Goal: Task Accomplishment & Management: Use online tool/utility

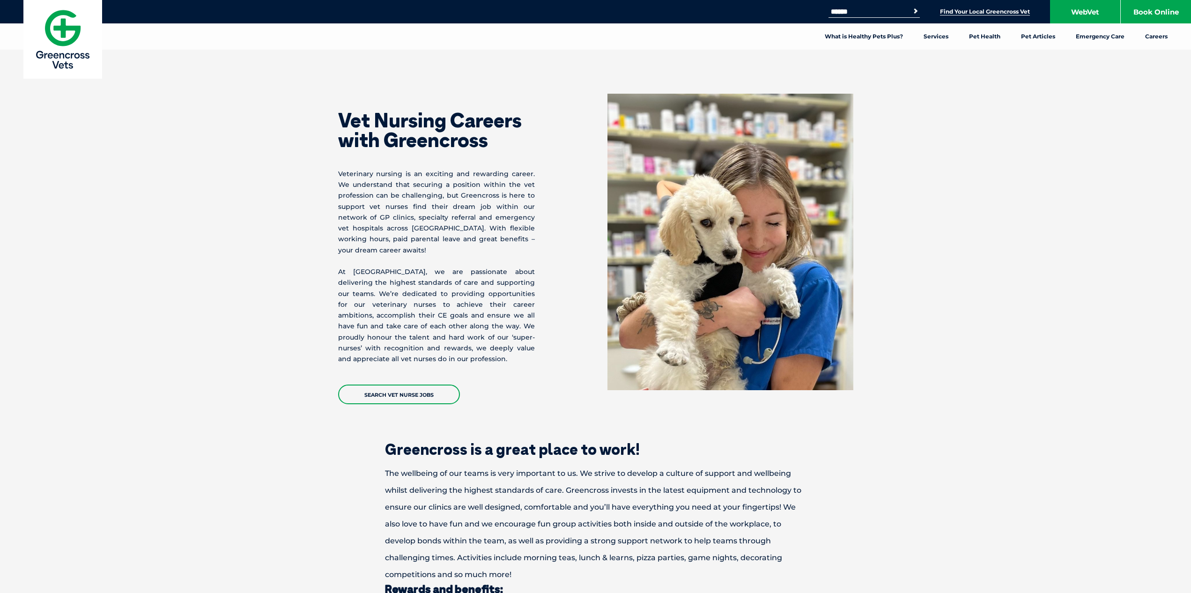
click at [977, 14] on link "Find Your Local Greencross Vet" at bounding box center [985, 11] width 90 height 7
click at [430, 384] on link "Search Vet Nurse Jobs" at bounding box center [399, 394] width 122 height 20
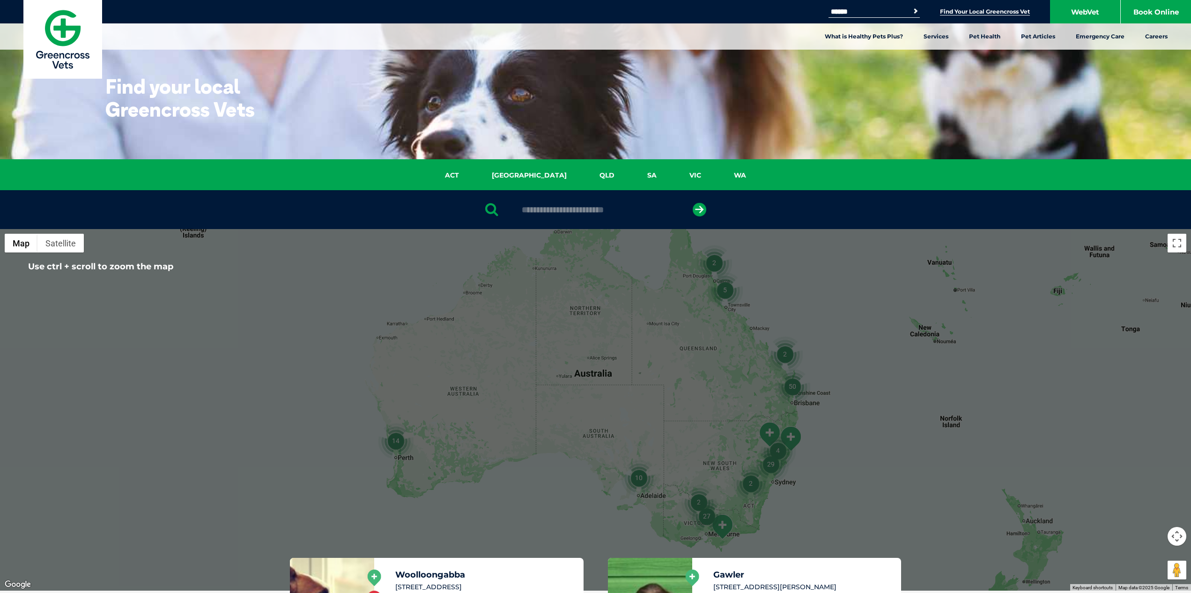
click at [726, 523] on img "Morwell" at bounding box center [721, 527] width 23 height 26
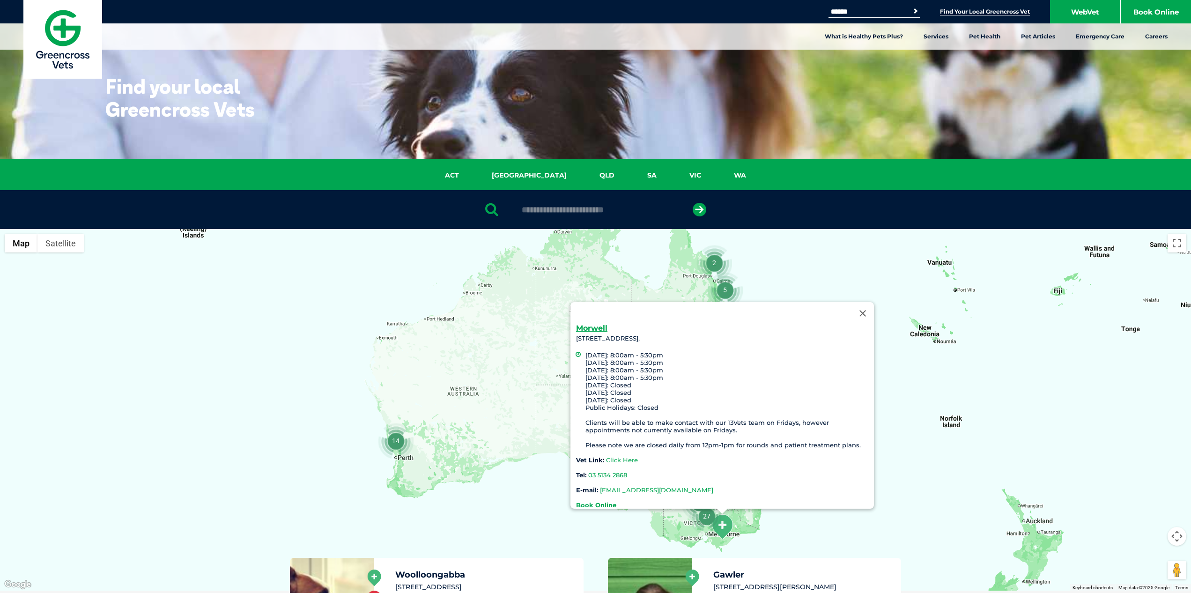
drag, startPoint x: 859, startPoint y: 312, endPoint x: 856, endPoint y: 319, distance: 7.6
click at [859, 312] on button "Close" at bounding box center [862, 313] width 22 height 22
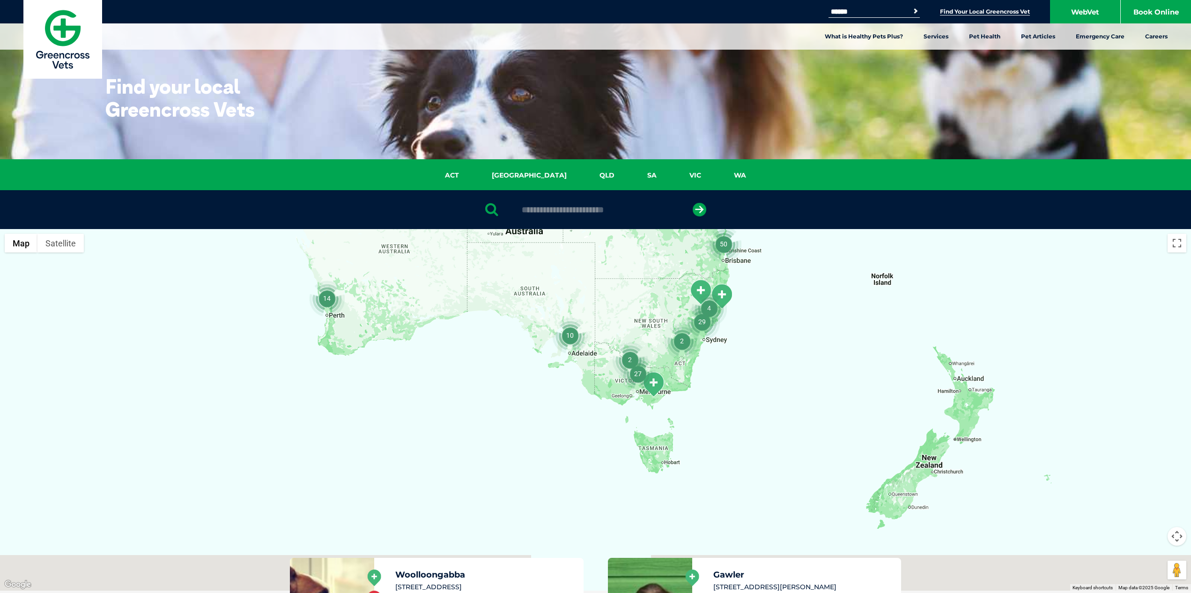
drag, startPoint x: 743, startPoint y: 523, endPoint x: 674, endPoint y: 377, distance: 161.1
click at [674, 378] on div at bounding box center [595, 410] width 1191 height 362
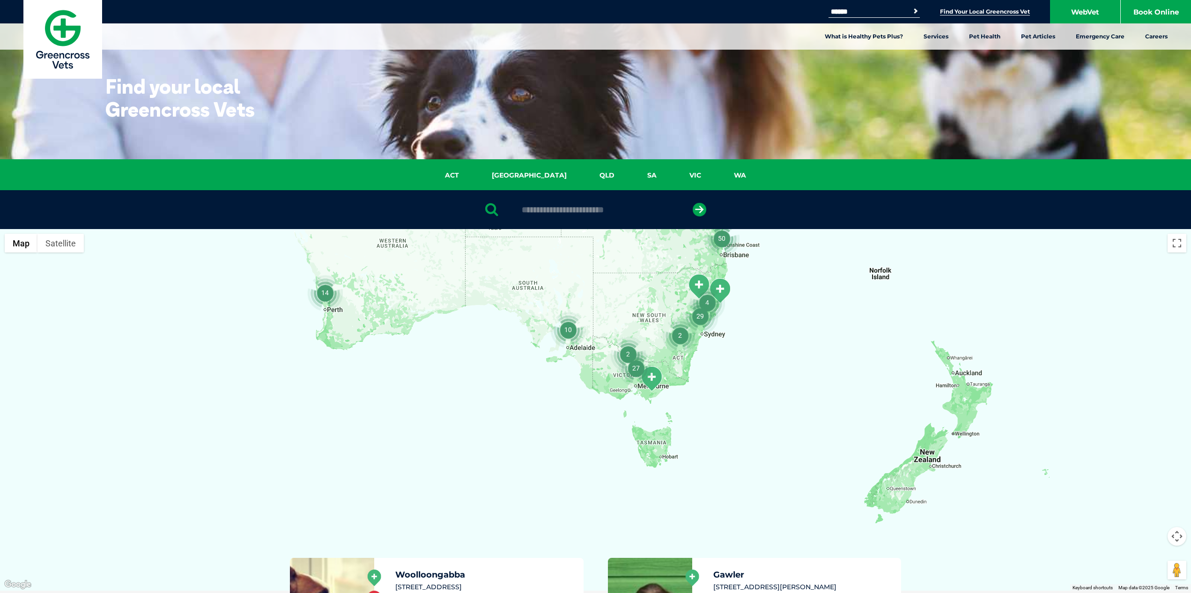
drag, startPoint x: 670, startPoint y: 373, endPoint x: 671, endPoint y: 347, distance: 25.3
click at [671, 360] on div at bounding box center [595, 410] width 1191 height 362
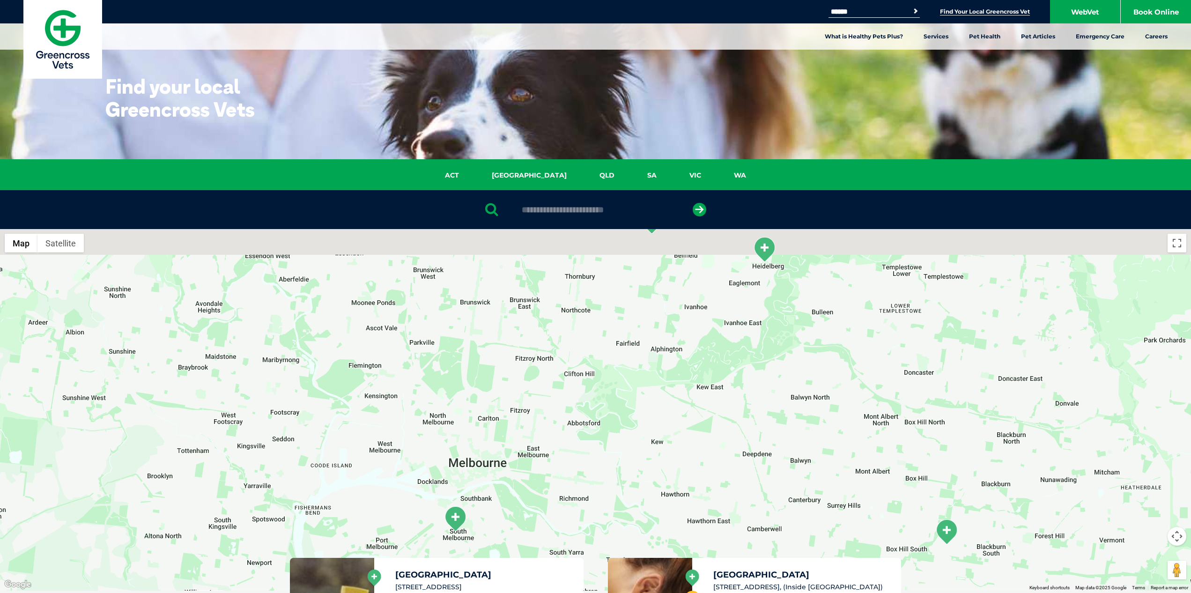
drag, startPoint x: 383, startPoint y: 323, endPoint x: 406, endPoint y: 468, distance: 147.0
click at [406, 469] on div at bounding box center [595, 410] width 1191 height 362
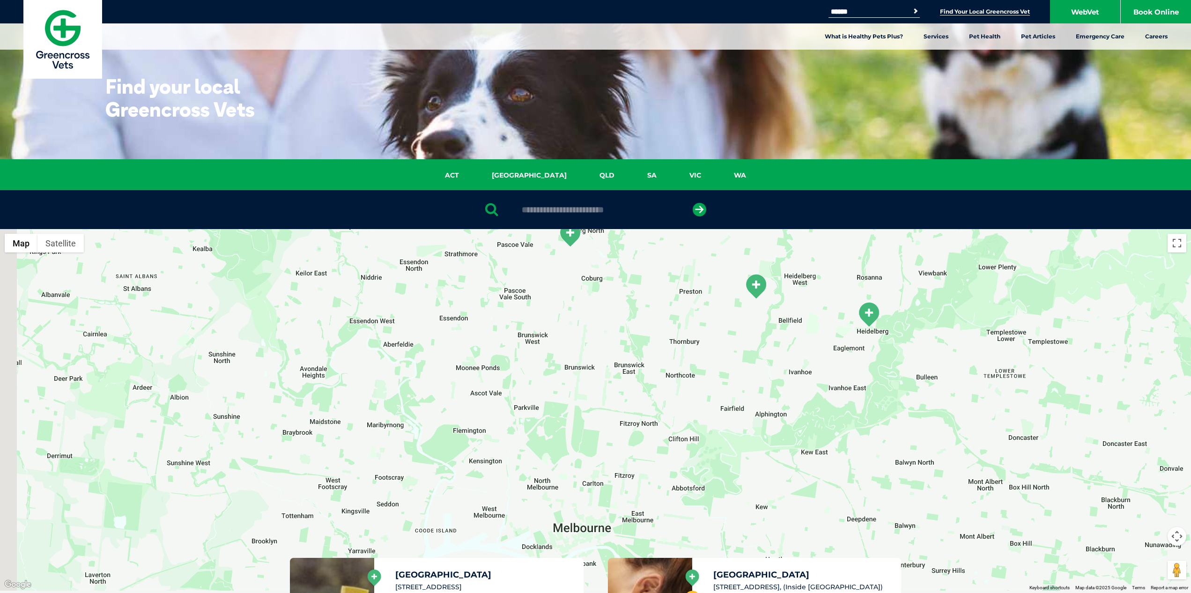
drag, startPoint x: 450, startPoint y: 416, endPoint x: 544, endPoint y: 448, distance: 98.9
click at [544, 448] on div at bounding box center [595, 410] width 1191 height 362
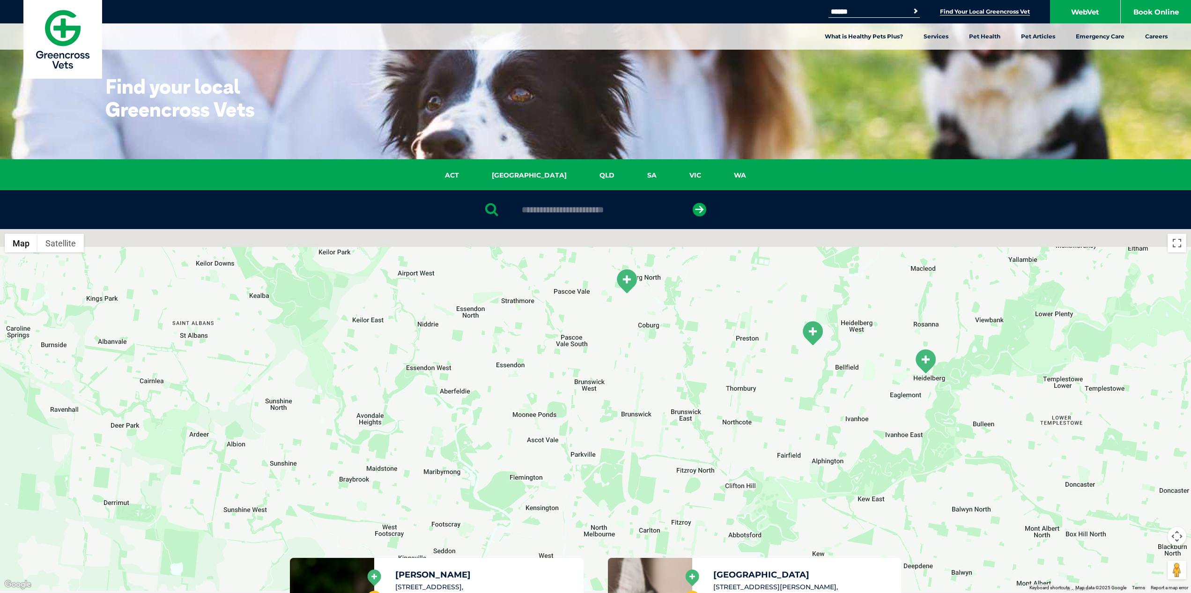
drag, startPoint x: 431, startPoint y: 385, endPoint x: 505, endPoint y: 451, distance: 99.2
click at [505, 451] on div at bounding box center [595, 410] width 1191 height 362
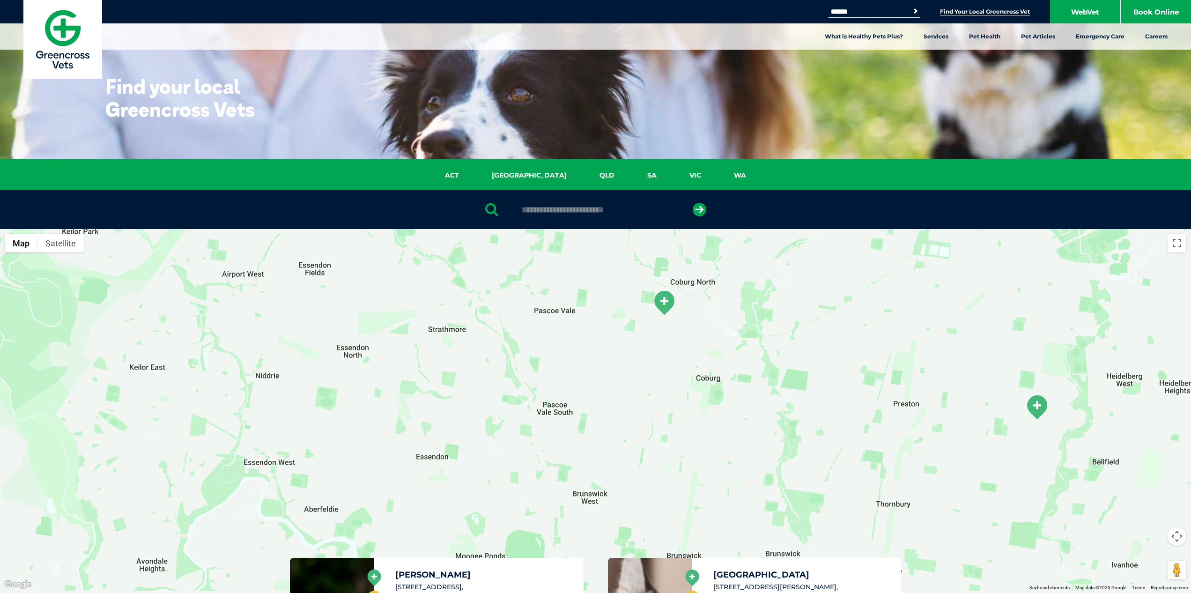
drag, startPoint x: 695, startPoint y: 335, endPoint x: 678, endPoint y: 369, distance: 38.1
click at [678, 369] on div at bounding box center [595, 410] width 1191 height 362
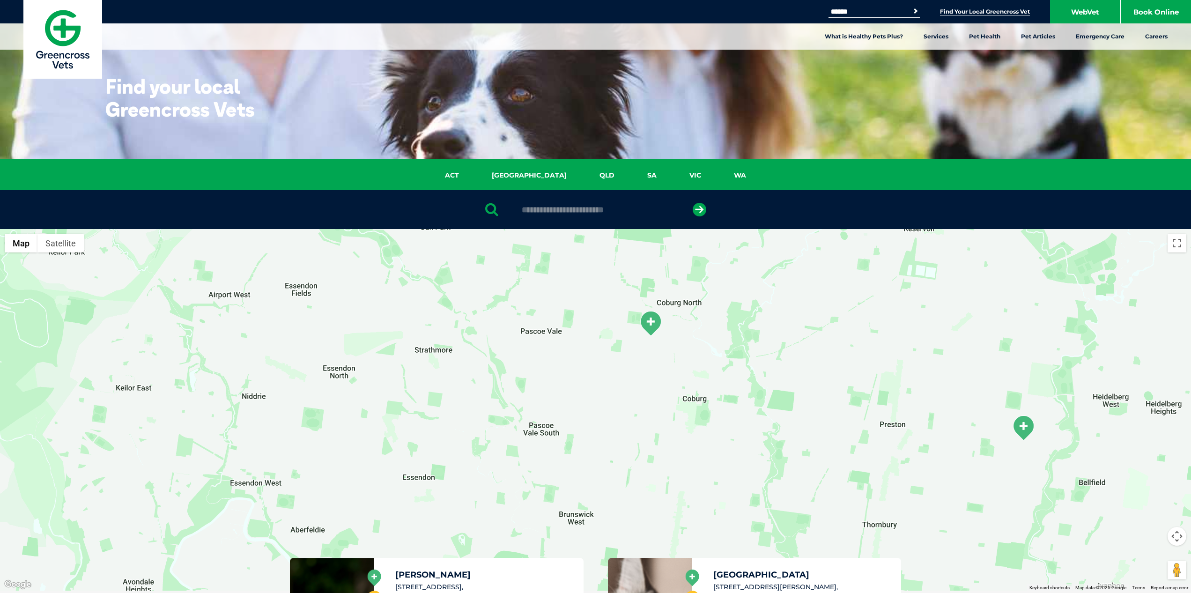
click at [650, 316] on img "Coburg" at bounding box center [650, 323] width 23 height 26
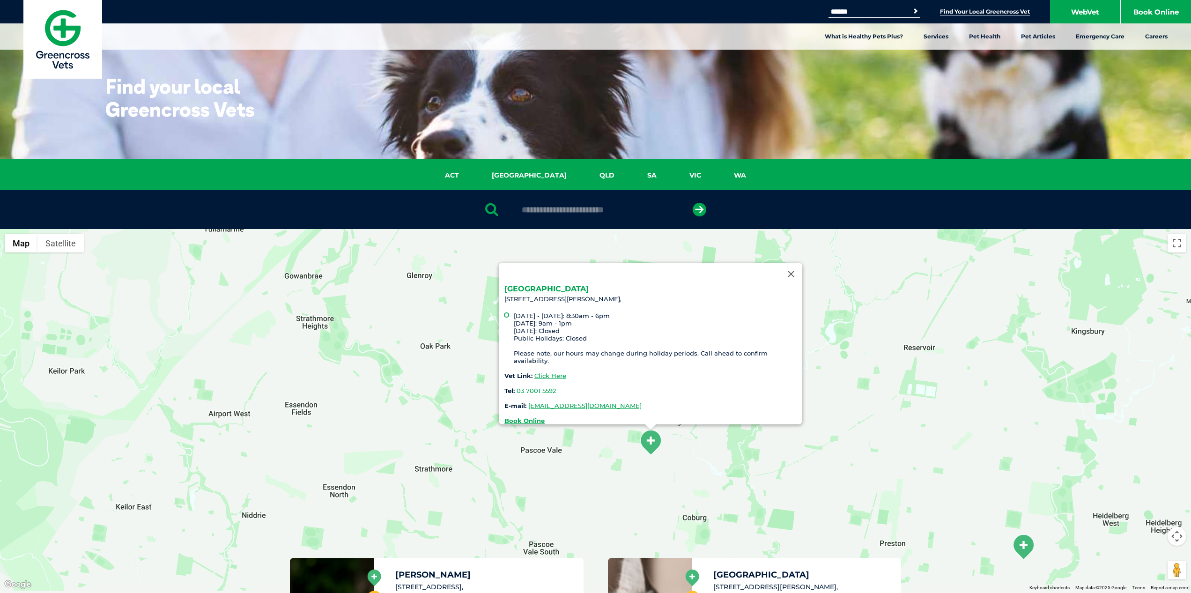
drag, startPoint x: 746, startPoint y: 197, endPoint x: 752, endPoint y: 169, distance: 29.0
